Goal: Task Accomplishment & Management: Complete application form

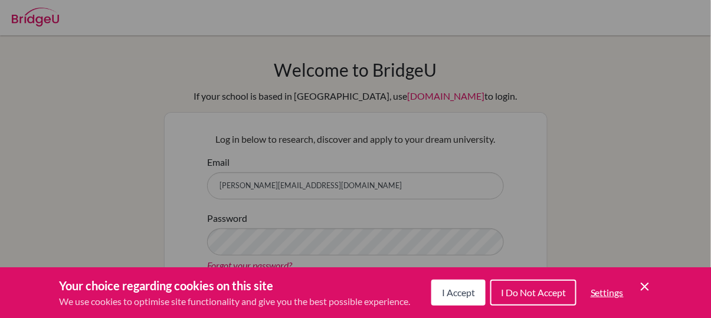
click at [463, 290] on span "I Accept" at bounding box center [458, 292] width 33 height 11
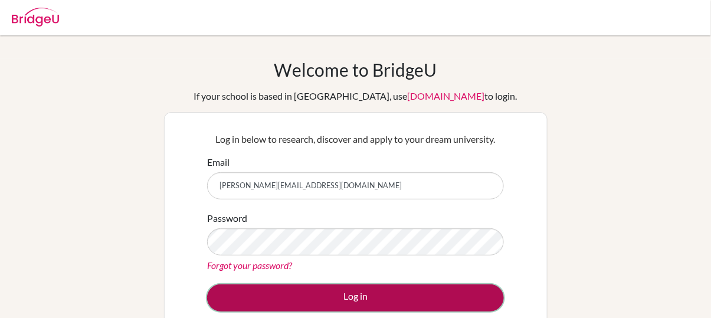
click at [346, 294] on button "Log in" at bounding box center [355, 297] width 297 height 27
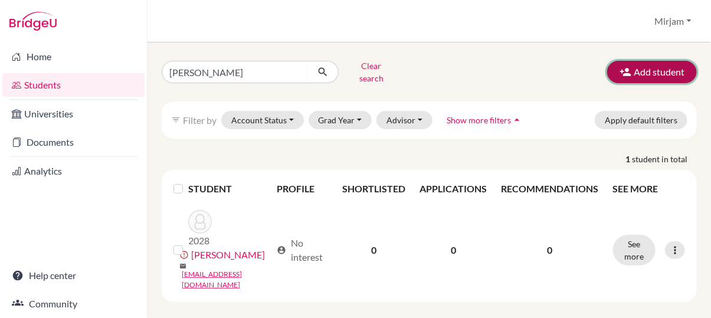
click at [644, 71] on button "Add student" at bounding box center [652, 72] width 90 height 22
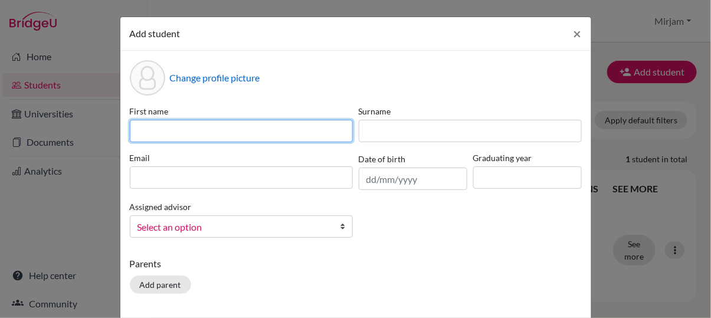
click at [232, 129] on input at bounding box center [241, 131] width 223 height 22
type input "Thijn"
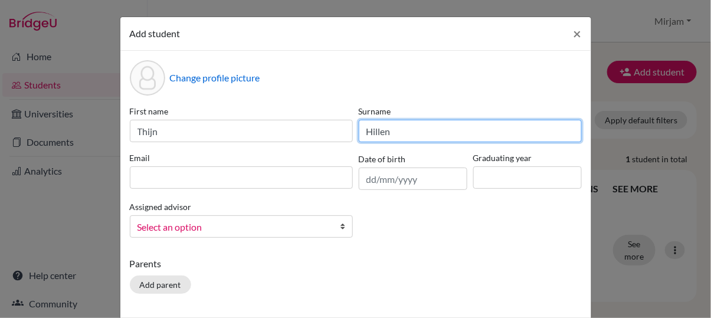
type input "Hillen"
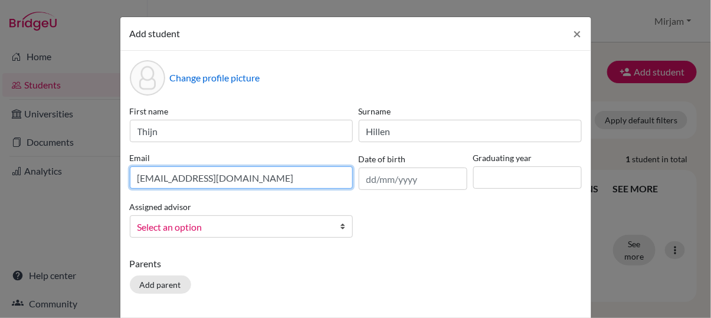
type input "[EMAIL_ADDRESS][DOMAIN_NAME]"
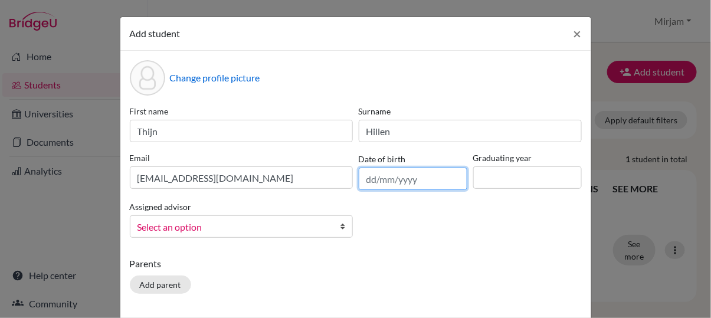
click at [378, 172] on input "text" at bounding box center [413, 179] width 109 height 22
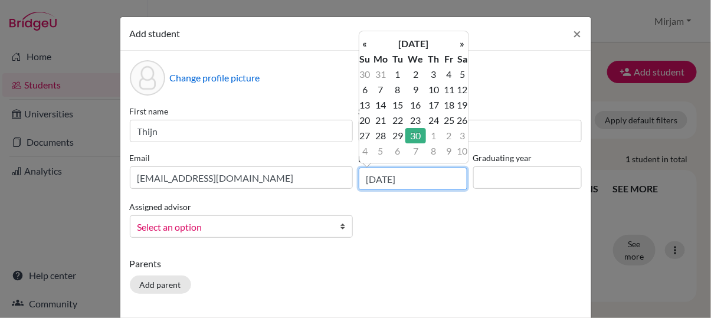
type input "[DATE]"
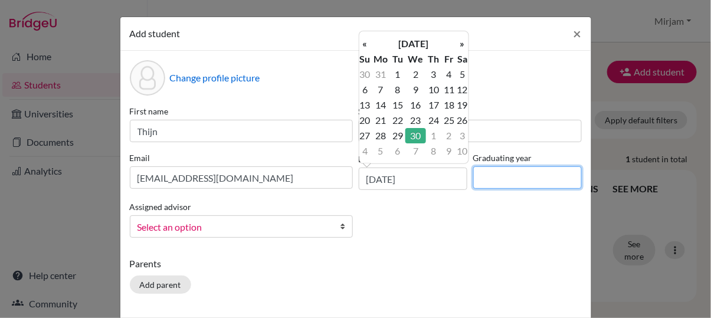
click at [494, 179] on input at bounding box center [527, 177] width 109 height 22
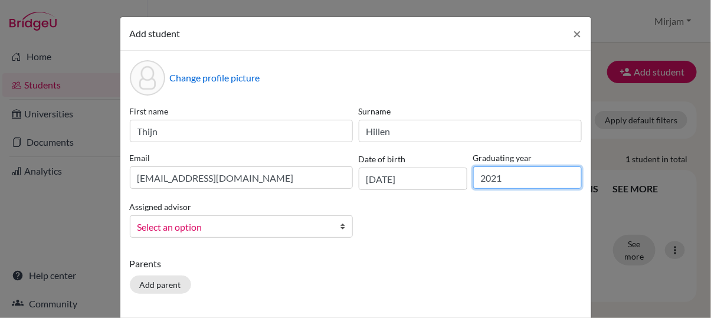
type input "2021"
click at [343, 227] on b at bounding box center [347, 226] width 12 height 21
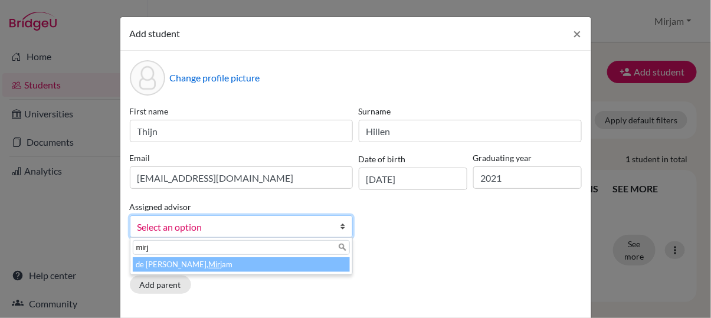
type input "mirj"
click at [153, 265] on li "de [PERSON_NAME], Mirj am" at bounding box center [241, 264] width 217 height 15
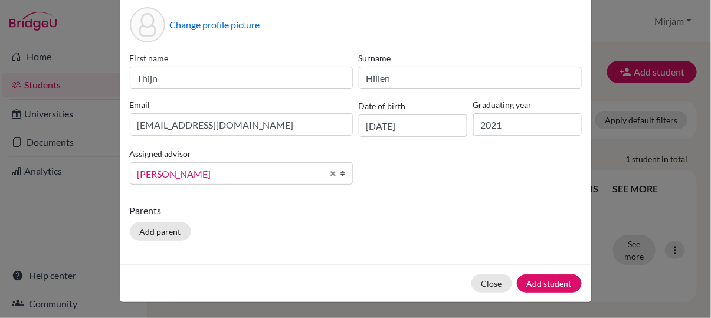
scroll to position [52, 0]
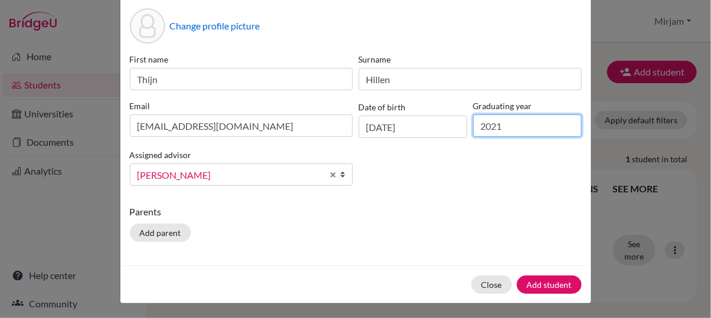
click at [509, 127] on input "2021" at bounding box center [527, 125] width 109 height 22
type input "2025"
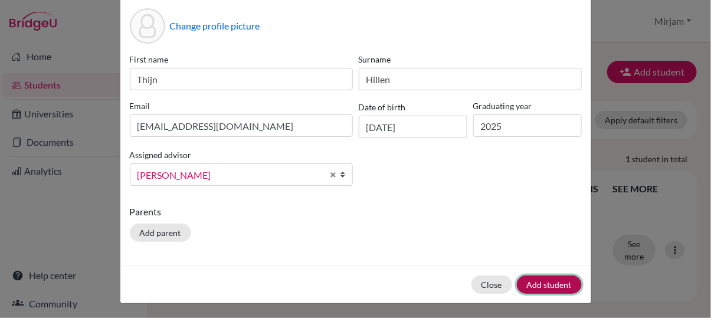
click at [543, 281] on button "Add student" at bounding box center [549, 285] width 65 height 18
